Goal: Obtain resource: Download file/media

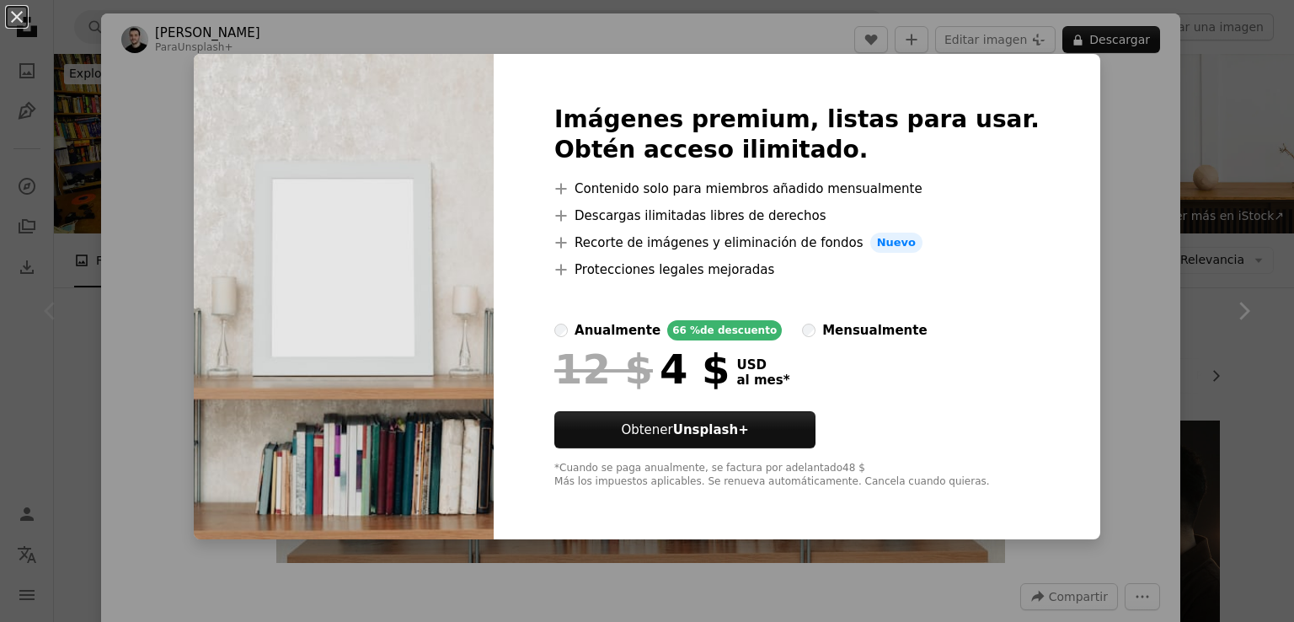
scroll to position [253, 0]
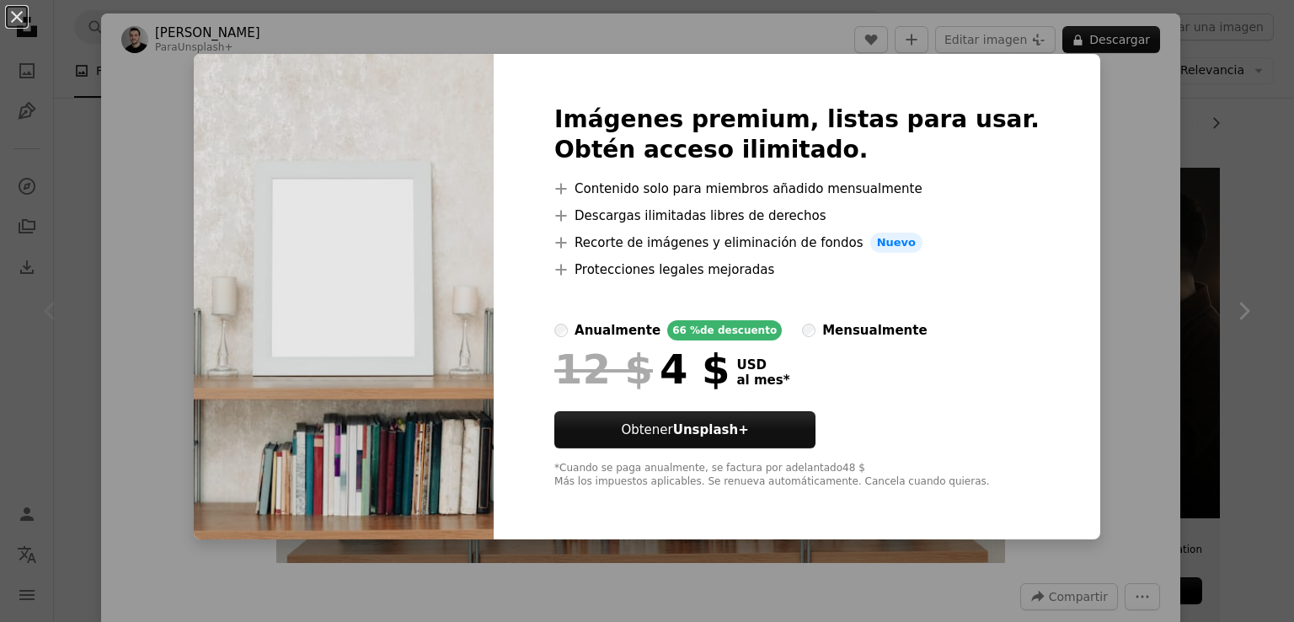
drag, startPoint x: 1112, startPoint y: 122, endPoint x: 1102, endPoint y: 108, distance: 17.5
click at [1114, 122] on div "An X shape Imágenes premium, listas para usar. Obtén acceso ilimitado. A plus s…" at bounding box center [647, 311] width 1294 height 622
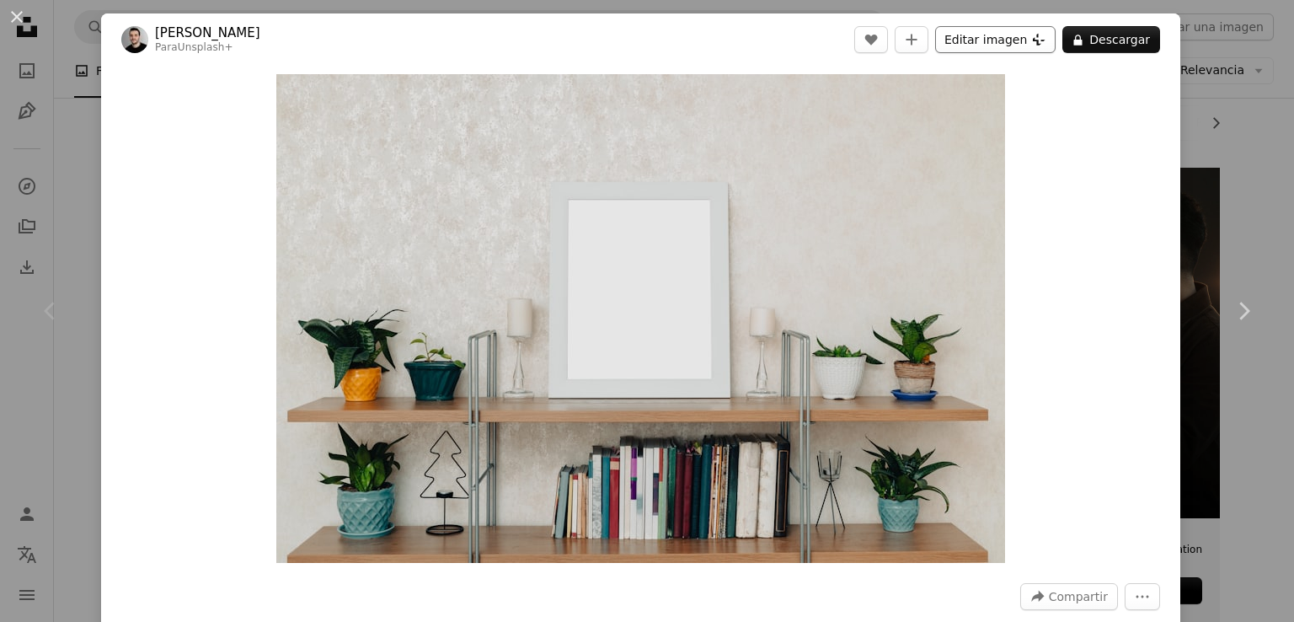
click at [978, 40] on button "Editar imagen Plus sign for Unsplash+" at bounding box center [995, 39] width 121 height 27
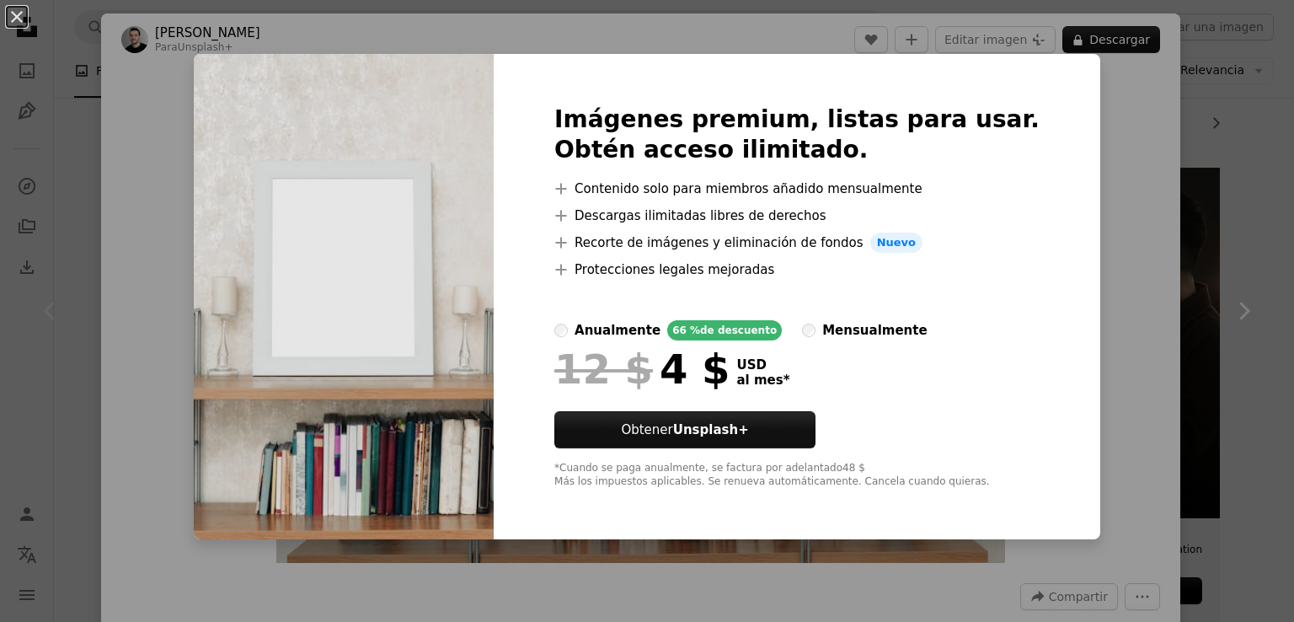
click at [1146, 198] on div "An X shape Imágenes premium, listas para usar. Obtén acceso ilimitado. A plus s…" at bounding box center [647, 311] width 1294 height 622
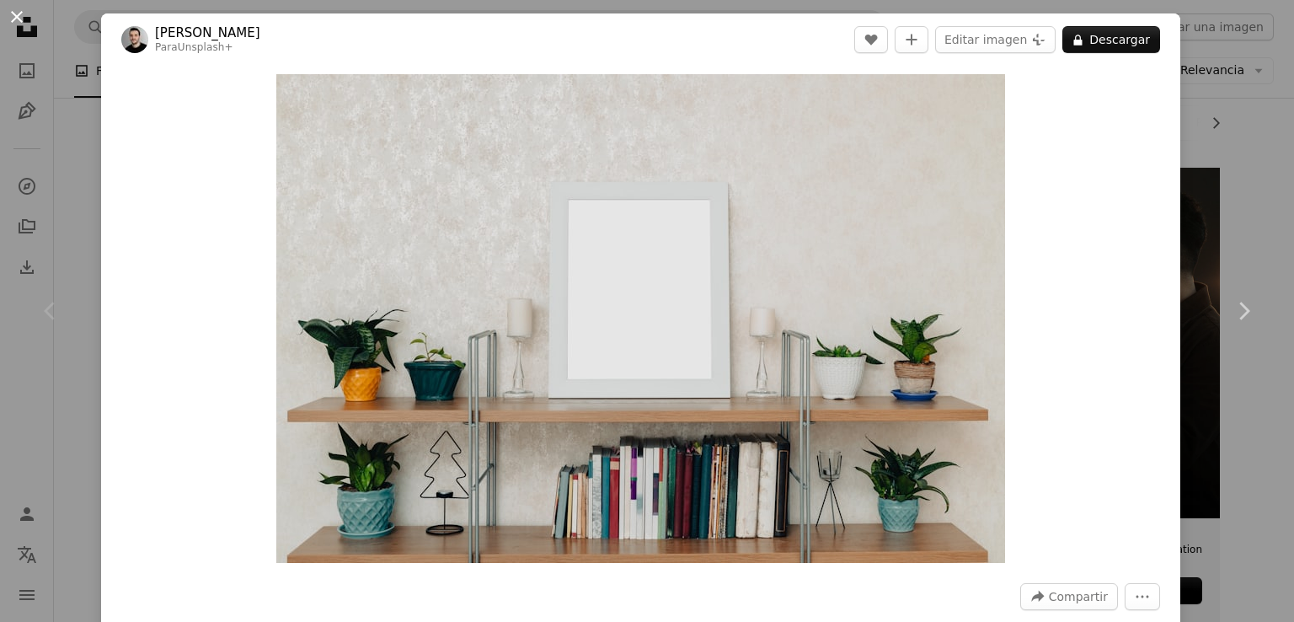
click at [20, 16] on button "An X shape" at bounding box center [17, 17] width 20 height 20
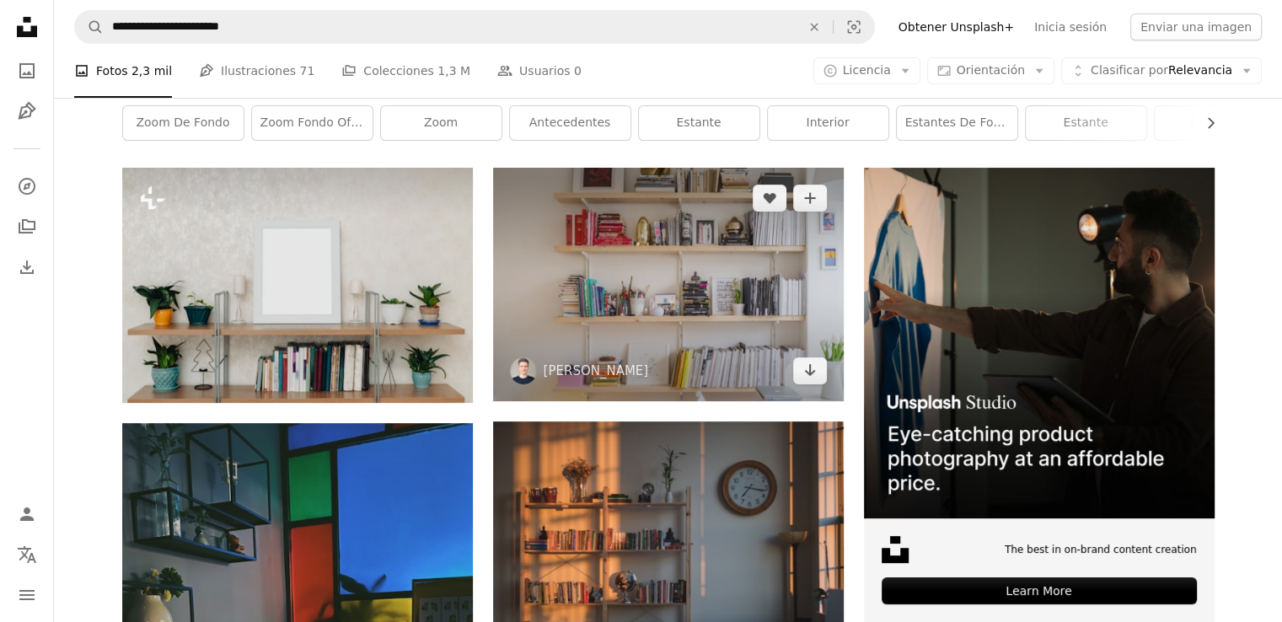
click at [744, 298] on img at bounding box center [668, 284] width 351 height 233
